Goal: Task Accomplishment & Management: Manage account settings

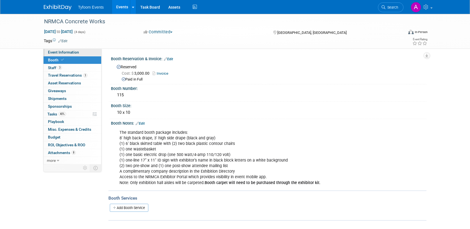
click at [72, 52] on span "Event Information" at bounding box center [63, 52] width 31 height 4
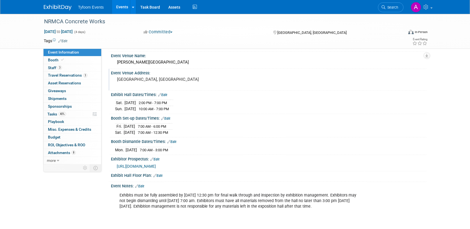
scroll to position [47, 0]
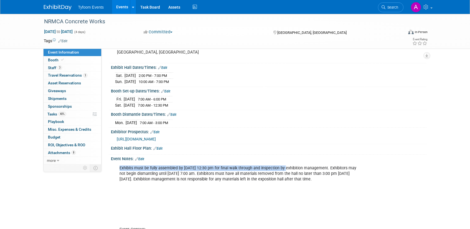
drag, startPoint x: 282, startPoint y: 168, endPoint x: 119, endPoint y: 167, distance: 163.1
click at [119, 167] on div "Exhibits must be fully assembled by [DATE] 12:30 pm for final walk through and …" at bounding box center [241, 202] width 250 height 78
copy div "Exhibits must be fully assembled by [DATE] 12:30 pm for final walk through"
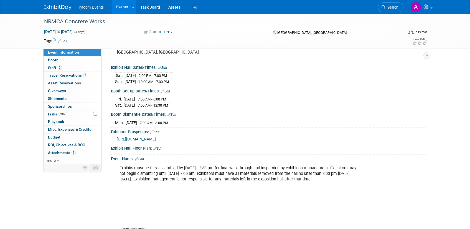
click at [96, 210] on div "Event Information Event Info Booth Booth 3 Staff 3 Staff 3 Travel Reservations …" at bounding box center [235, 105] width 391 height 276
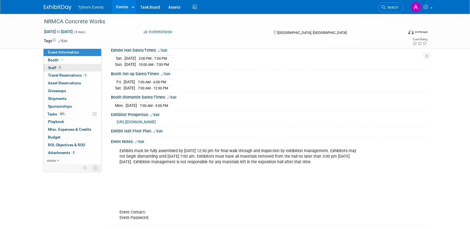
scroll to position [54, 0]
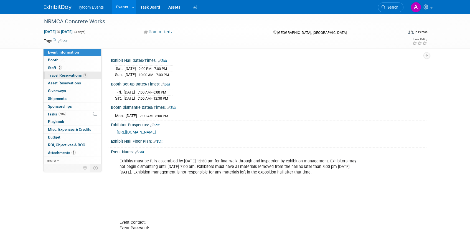
click at [63, 74] on span "Travel Reservations 3" at bounding box center [67, 75] width 39 height 4
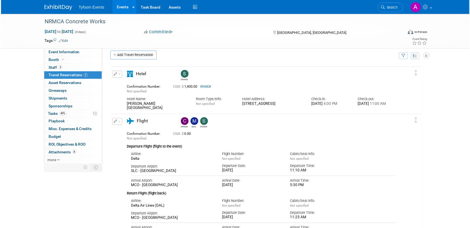
scroll to position [0, 0]
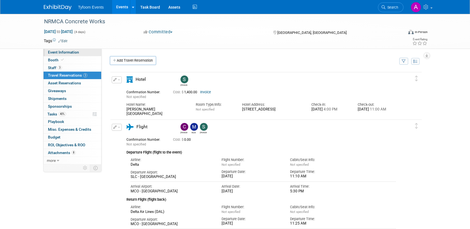
click at [70, 52] on span "Event Information" at bounding box center [63, 52] width 31 height 4
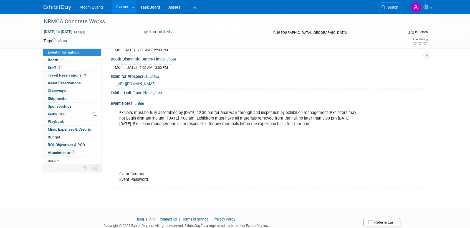
scroll to position [103, 0]
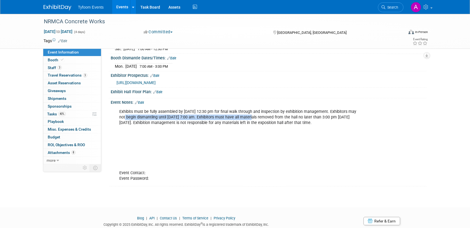
drag, startPoint x: 119, startPoint y: 116, endPoint x: 250, endPoint y: 117, distance: 130.9
click at [250, 117] on div "Exhibits must be fully assembled by [DATE] 12:30 pm for final walk through and …" at bounding box center [240, 145] width 250 height 78
copy div "Exhibitors may not begin dismantling until [DATE] 7:00 am"
click at [214, 141] on div "Exhibits must be fully assembled by [DATE] 12:30 pm for final walk through and …" at bounding box center [240, 145] width 250 height 78
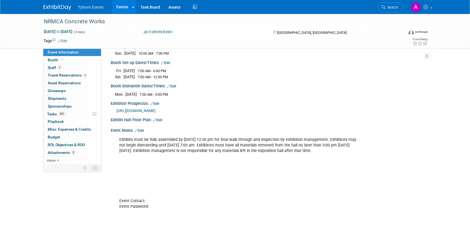
scroll to position [17, 0]
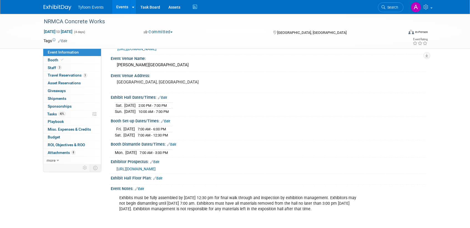
click at [166, 106] on span "2:00 PM - 7:00 PM" at bounding box center [152, 105] width 28 height 4
click at [165, 97] on link "Edit" at bounding box center [162, 98] width 9 height 4
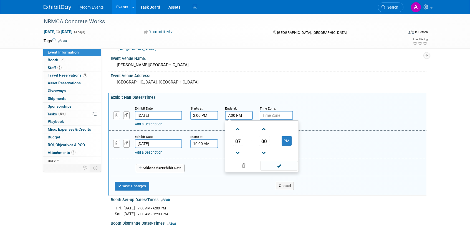
click at [230, 115] on input "7:00 PM" at bounding box center [239, 115] width 28 height 9
click at [235, 143] on span "07" at bounding box center [238, 141] width 11 height 10
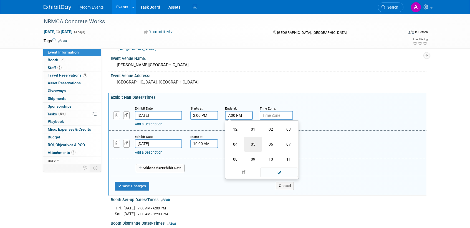
click at [252, 143] on td "05" at bounding box center [253, 144] width 18 height 15
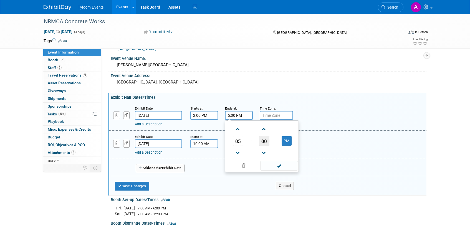
click at [268, 143] on span "00" at bounding box center [264, 141] width 11 height 10
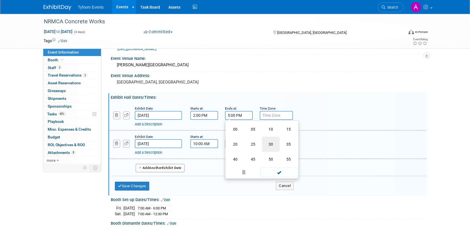
click at [270, 144] on td "30" at bounding box center [271, 144] width 18 height 15
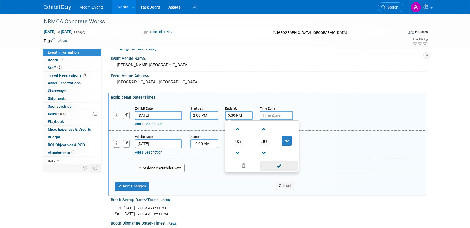
click at [280, 167] on span at bounding box center [278, 166] width 37 height 10
click at [231, 116] on input "5:30 PM" at bounding box center [239, 115] width 28 height 9
click at [238, 135] on link at bounding box center [238, 129] width 11 height 14
click at [239, 143] on span "06" at bounding box center [238, 141] width 11 height 10
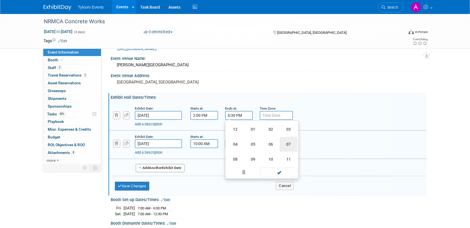
click at [296, 145] on td "07" at bounding box center [289, 144] width 18 height 15
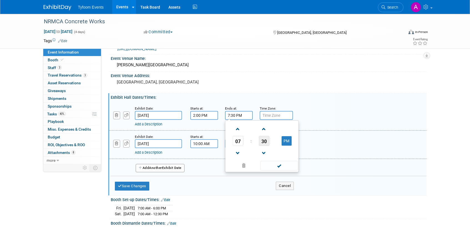
click at [261, 141] on span "30" at bounding box center [264, 141] width 11 height 10
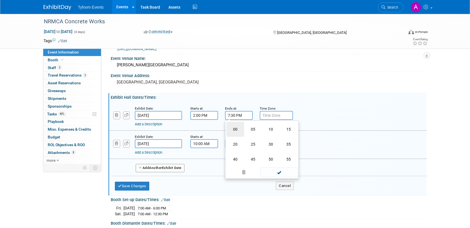
click at [235, 127] on td "00" at bounding box center [235, 129] width 18 height 15
type input "7:00 PM"
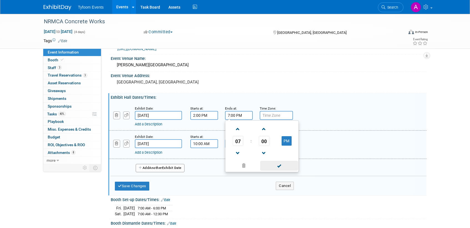
click at [285, 164] on span at bounding box center [278, 166] width 37 height 10
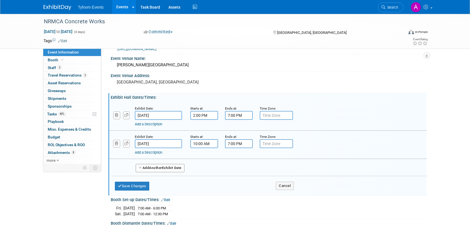
click at [236, 142] on input "7:00 PM" at bounding box center [239, 143] width 28 height 9
click at [241, 170] on span "07" at bounding box center [238, 169] width 11 height 10
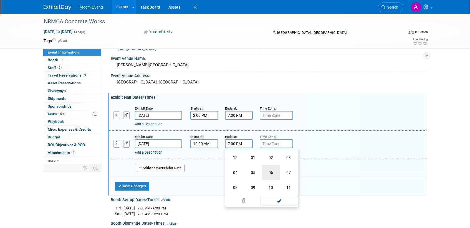
click at [269, 171] on td "06" at bounding box center [271, 172] width 18 height 15
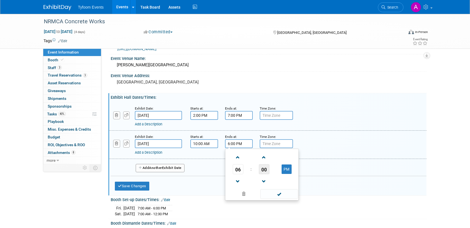
click at [262, 169] on span "00" at bounding box center [264, 169] width 11 height 10
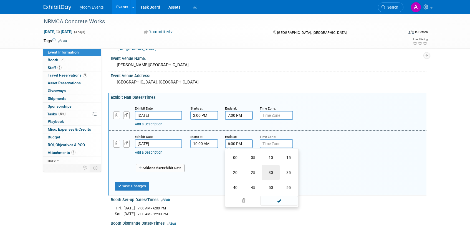
click at [274, 174] on td "30" at bounding box center [271, 172] width 18 height 15
type input "6:30 PM"
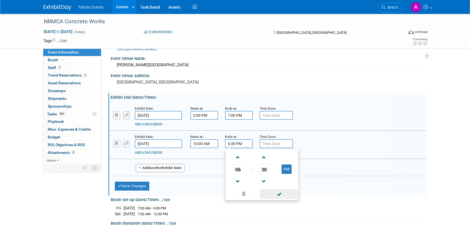
click at [290, 195] on span at bounding box center [278, 194] width 37 height 10
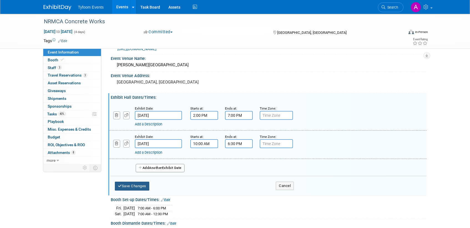
click at [139, 184] on button "Save Changes" at bounding box center [132, 186] width 34 height 9
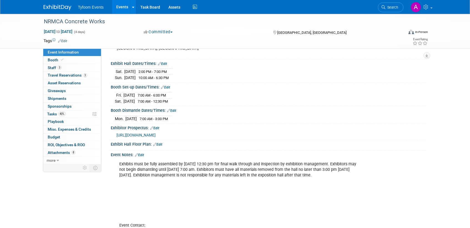
scroll to position [81, 0]
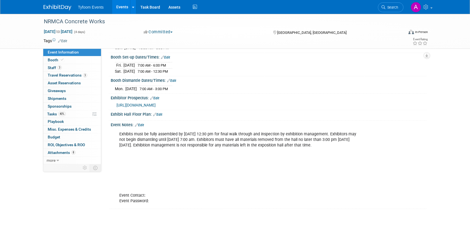
click at [156, 104] on span "[URL][DOMAIN_NAME]" at bounding box center [135, 105] width 39 height 4
